Goal: Task Accomplishment & Management: Complete application form

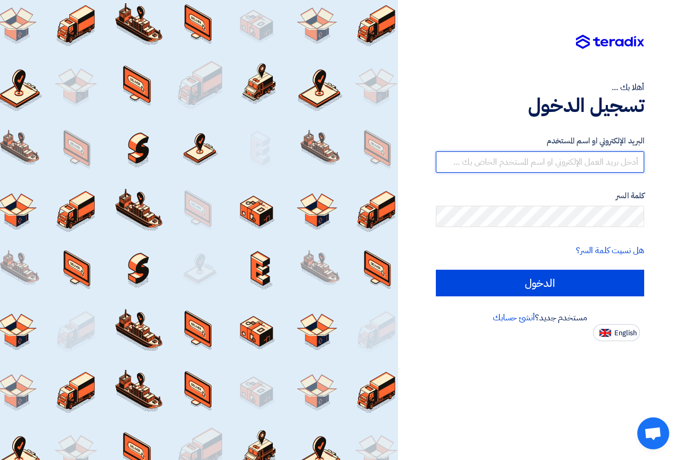
type input "[DOMAIN_NAME][EMAIL_ADDRESS][DOMAIN_NAME]"
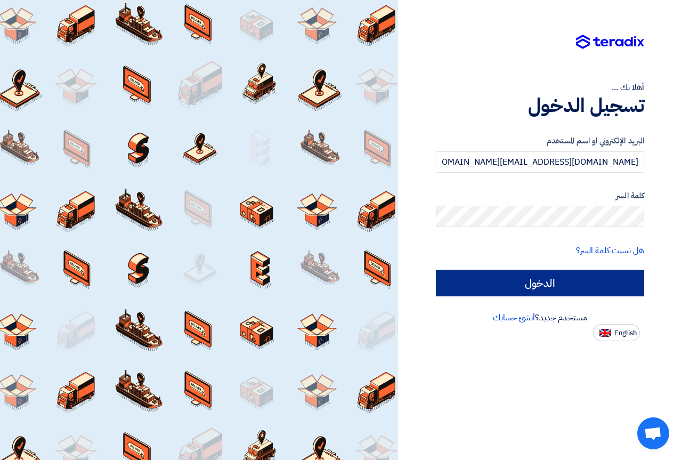
click at [545, 270] on form "البريد الإلكتروني او اسم المستخدم [DOMAIN_NAME][EMAIL_ADDRESS][DOMAIN_NAME] كلم…" at bounding box center [540, 215] width 208 height 161
click at [545, 276] on input "الدخول" at bounding box center [540, 283] width 208 height 27
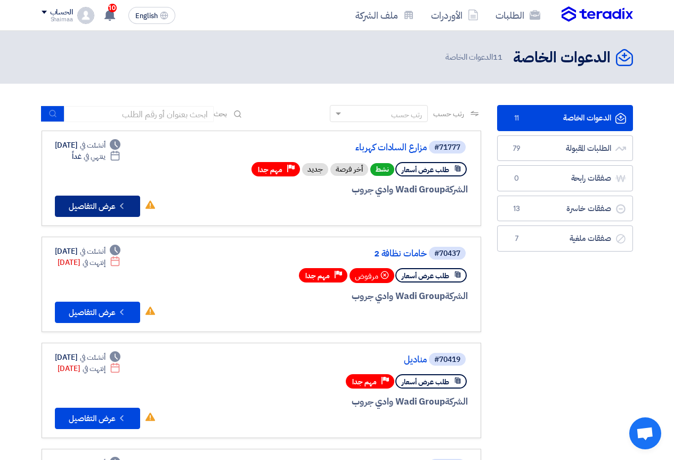
click at [119, 202] on icon "Check details" at bounding box center [122, 206] width 10 height 10
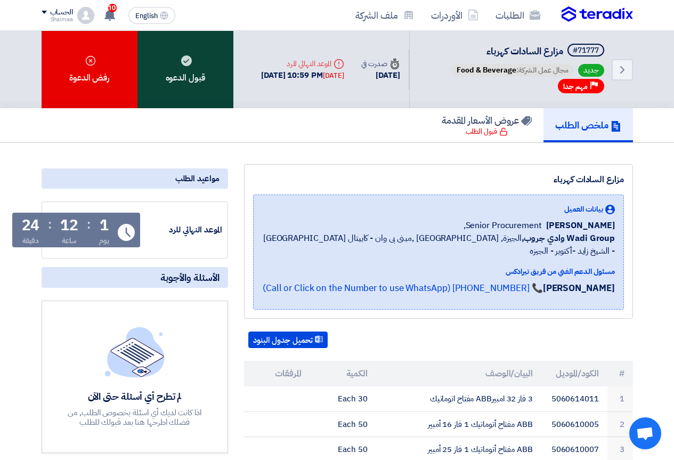
click at [175, 70] on div "قبول الدعوه" at bounding box center [186, 69] width 96 height 77
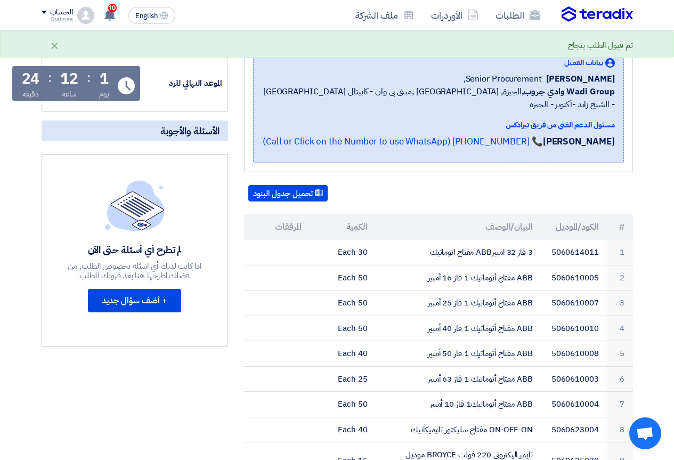
scroll to position [213, 0]
